Goal: Download file/media

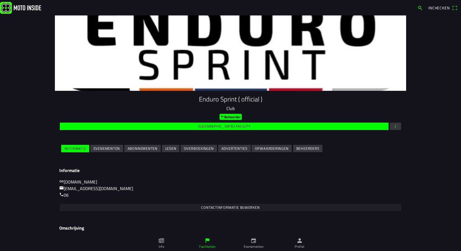
click at [0, 0] on slot "Evenementen" at bounding box center [0, 0] width 0 height 0
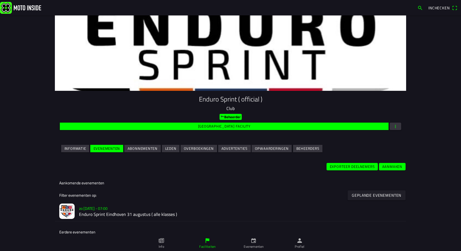
click at [115, 214] on h2 "Enduro Sprint Eindhoven 31 augustus ( alle klasses )" at bounding box center [240, 214] width 323 height 5
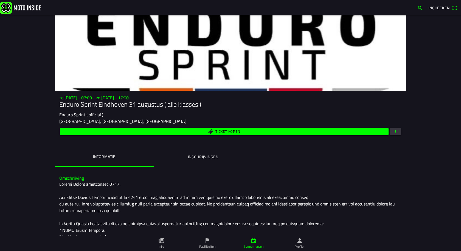
click at [196, 156] on ion-label "Inschrijvingen" at bounding box center [203, 157] width 30 height 6
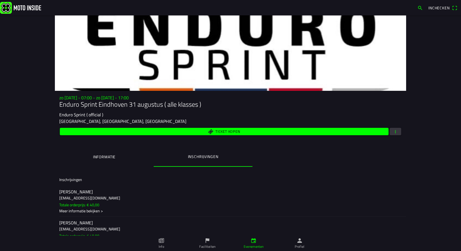
click at [393, 133] on span "button" at bounding box center [395, 131] width 5 height 7
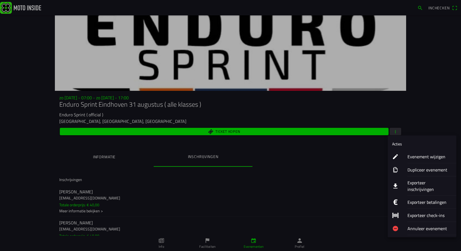
click at [417, 183] on ion-label "Exporteer inschrijvingen" at bounding box center [430, 186] width 44 height 13
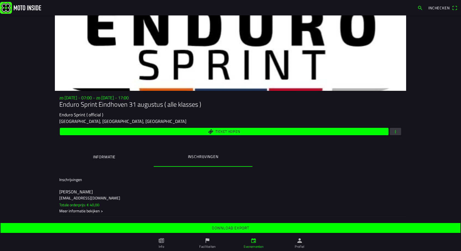
click at [0, 0] on slot "Download export" at bounding box center [0, 0] width 0 height 0
